Goal: Information Seeking & Learning: Find specific fact

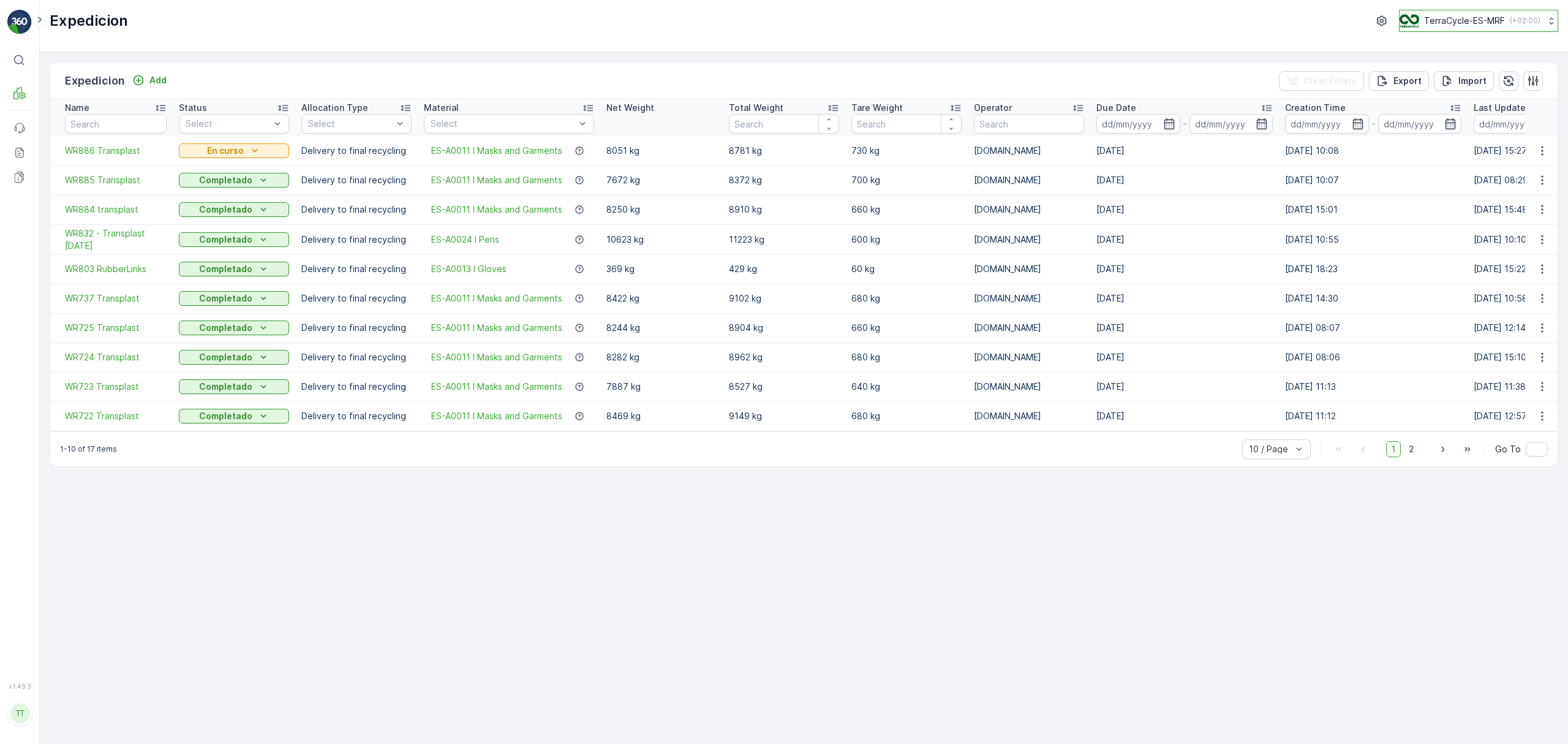
click at [1438, 21] on p "TerraCycle-ES-MRF" at bounding box center [1465, 21] width 81 height 12
type input "uk"
click at [1451, 104] on span "TerraCycle-UK02-Econpro" at bounding box center [1476, 102] width 136 height 12
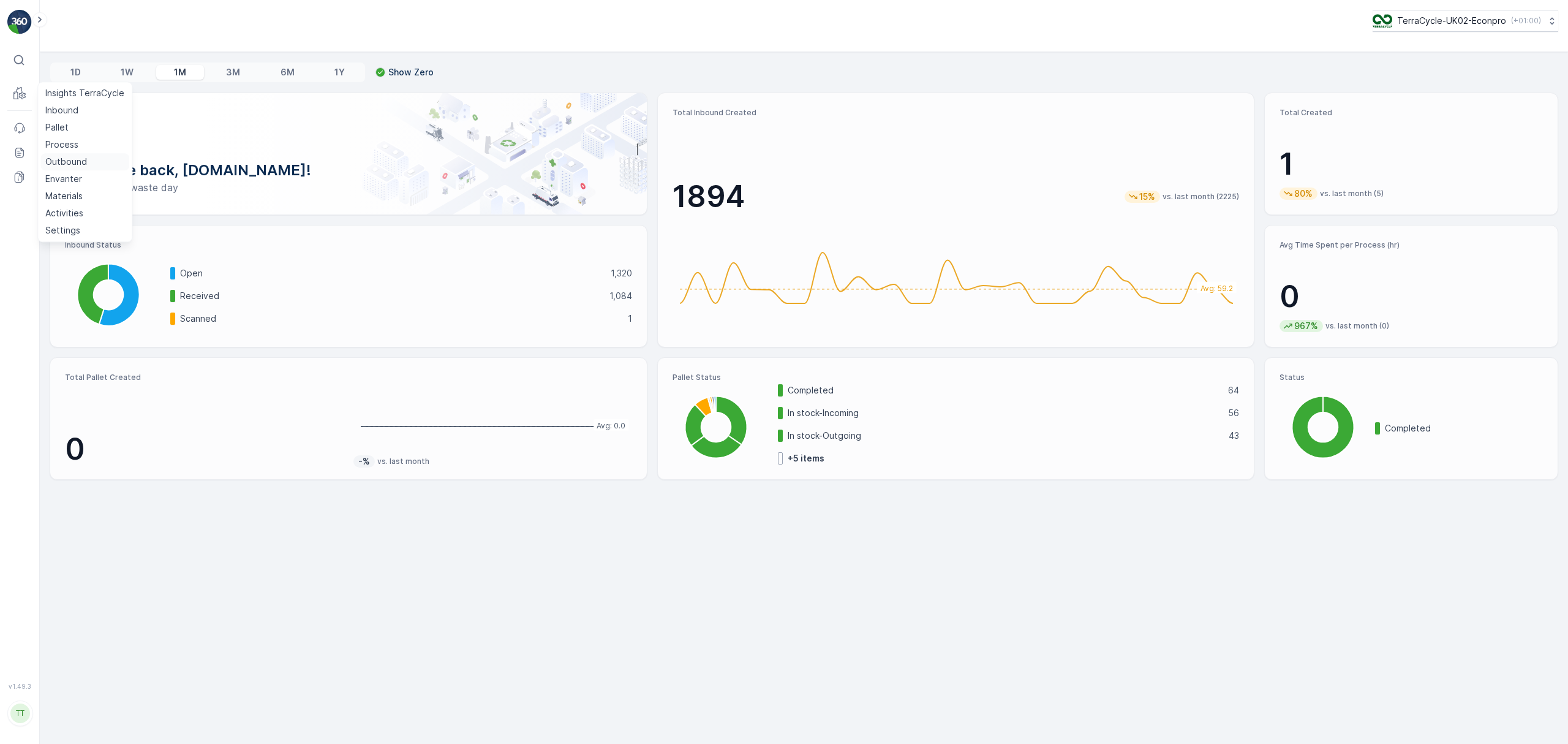
click at [76, 163] on p "Outbound" at bounding box center [66, 162] width 41 height 12
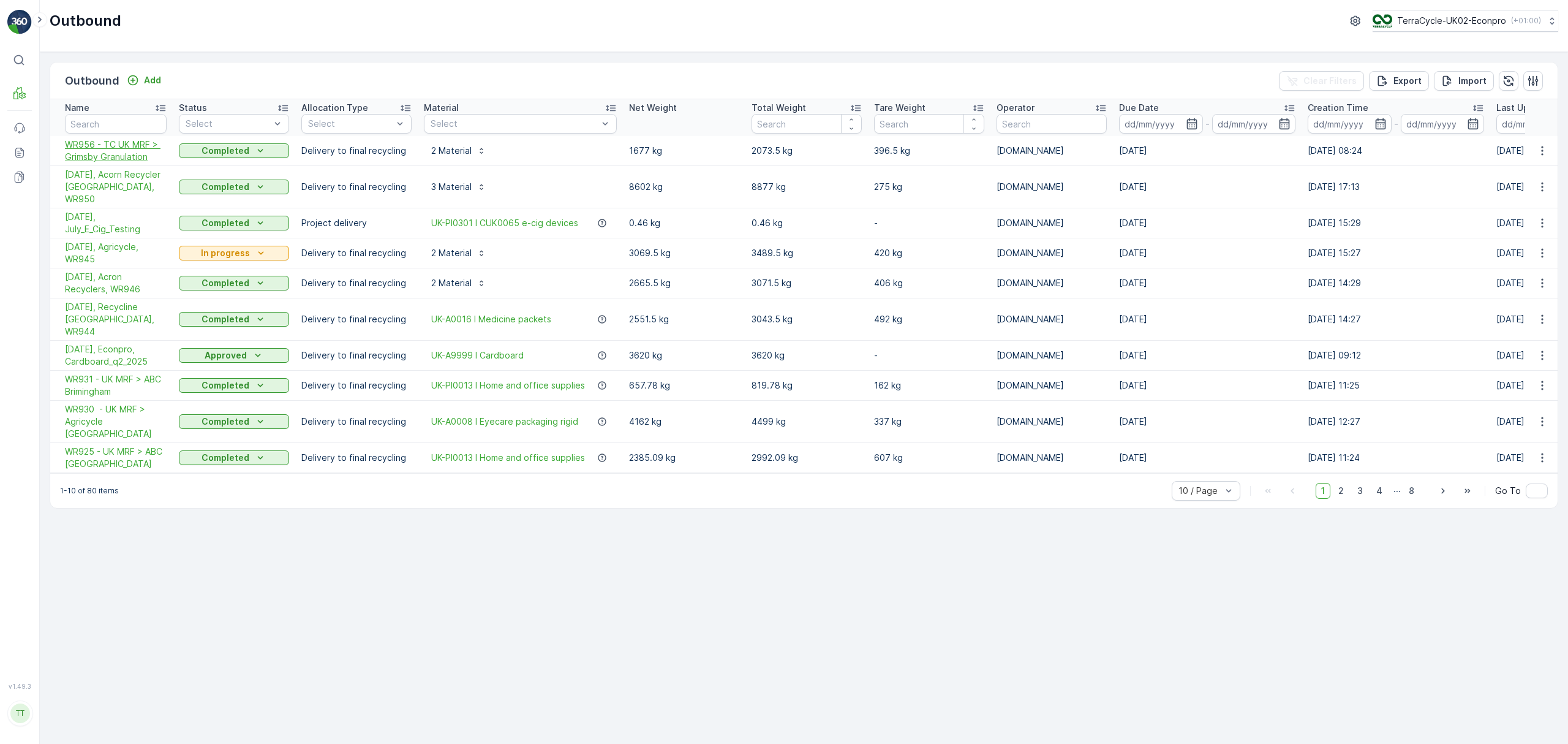
click at [108, 155] on span "WR956 - TC UK MRF > Grimsby Granulation" at bounding box center [116, 151] width 101 height 24
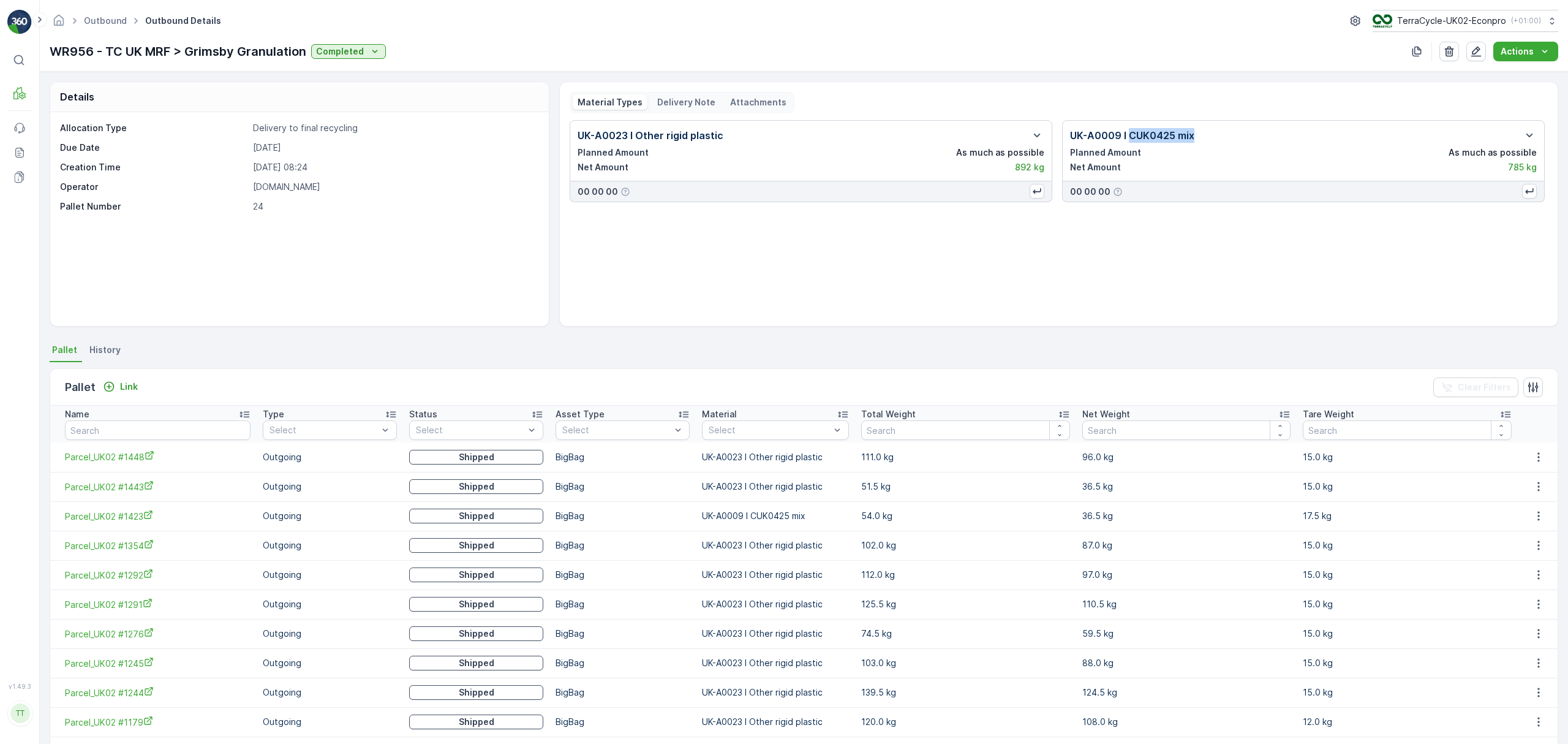
drag, startPoint x: 1194, startPoint y: 138, endPoint x: 1128, endPoint y: 135, distance: 66.1
click at [1128, 135] on div "UK-A0009 I CUK0425 mix" at bounding box center [1303, 135] width 467 height 15
copy p "CUK0425 mix"
click at [1527, 132] on icon "button" at bounding box center [1529, 135] width 15 height 15
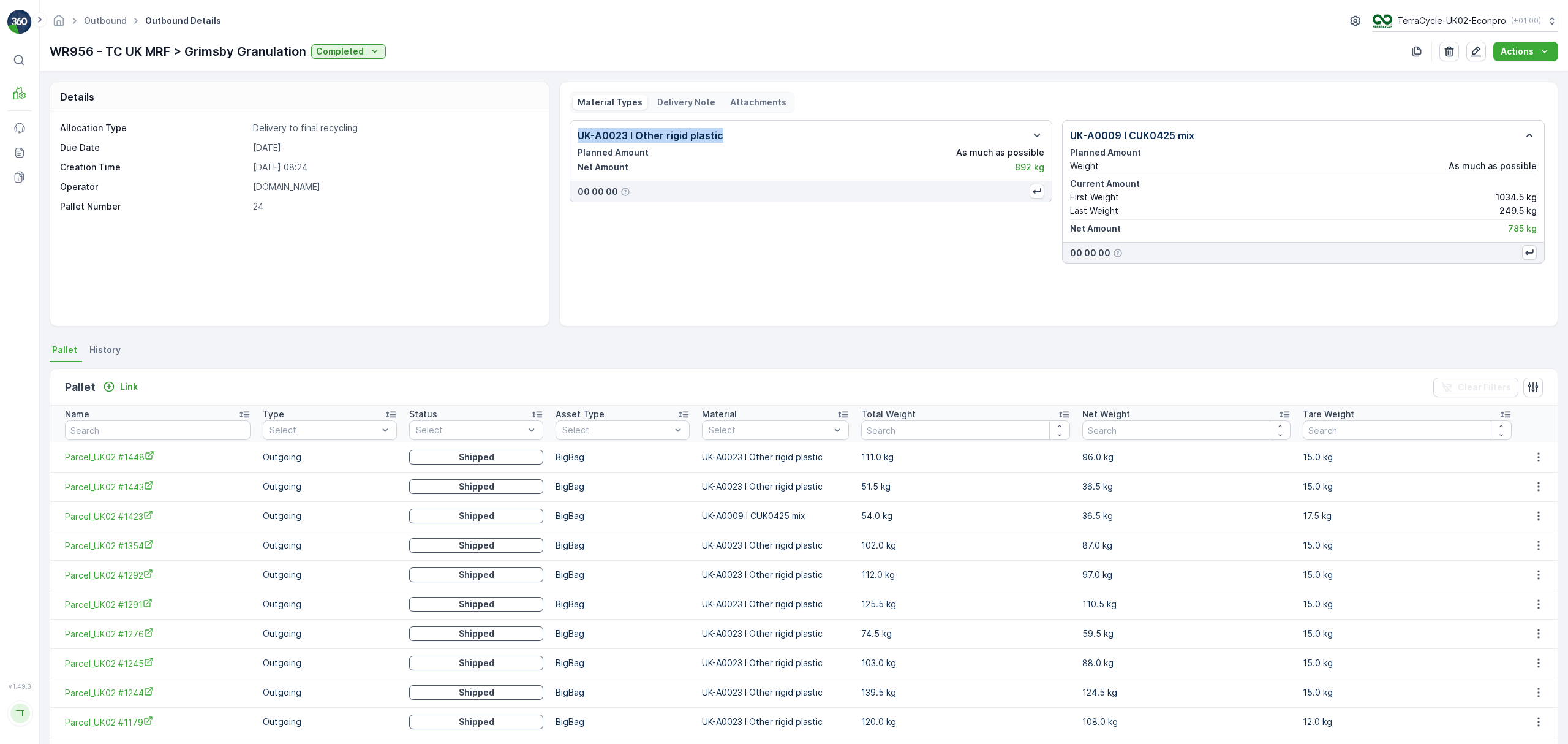
drag, startPoint x: 724, startPoint y: 133, endPoint x: 574, endPoint y: 138, distance: 150.1
click at [574, 138] on div "UK-A0023 I Other rigid plastic Planned Amount As much as possible Net Amount 89…" at bounding box center [810, 151] width 483 height 61
click at [1040, 138] on icon "button" at bounding box center [1036, 135] width 15 height 15
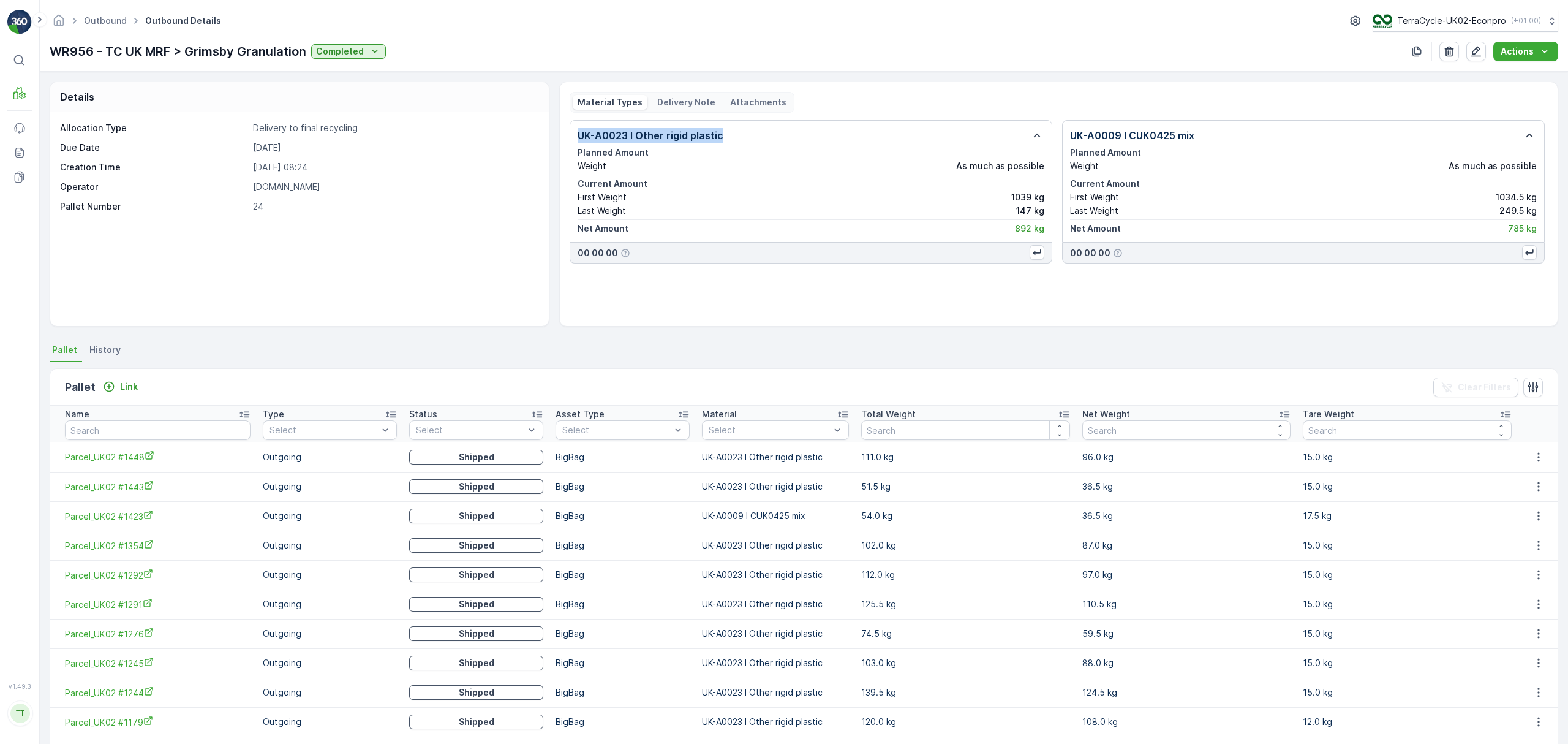
copy p "UK-A0023 I Other rigid plastic"
drag, startPoint x: 46, startPoint y: 52, endPoint x: 92, endPoint y: 52, distance: 46.0
click at [92, 52] on div "Outbound Outbound Details TerraCycle-UK02-Econpro ( +01:00 ) WR956 - TC UK MRF …" at bounding box center [803, 35] width 1528 height 71
